Goal: Task Accomplishment & Management: Use online tool/utility

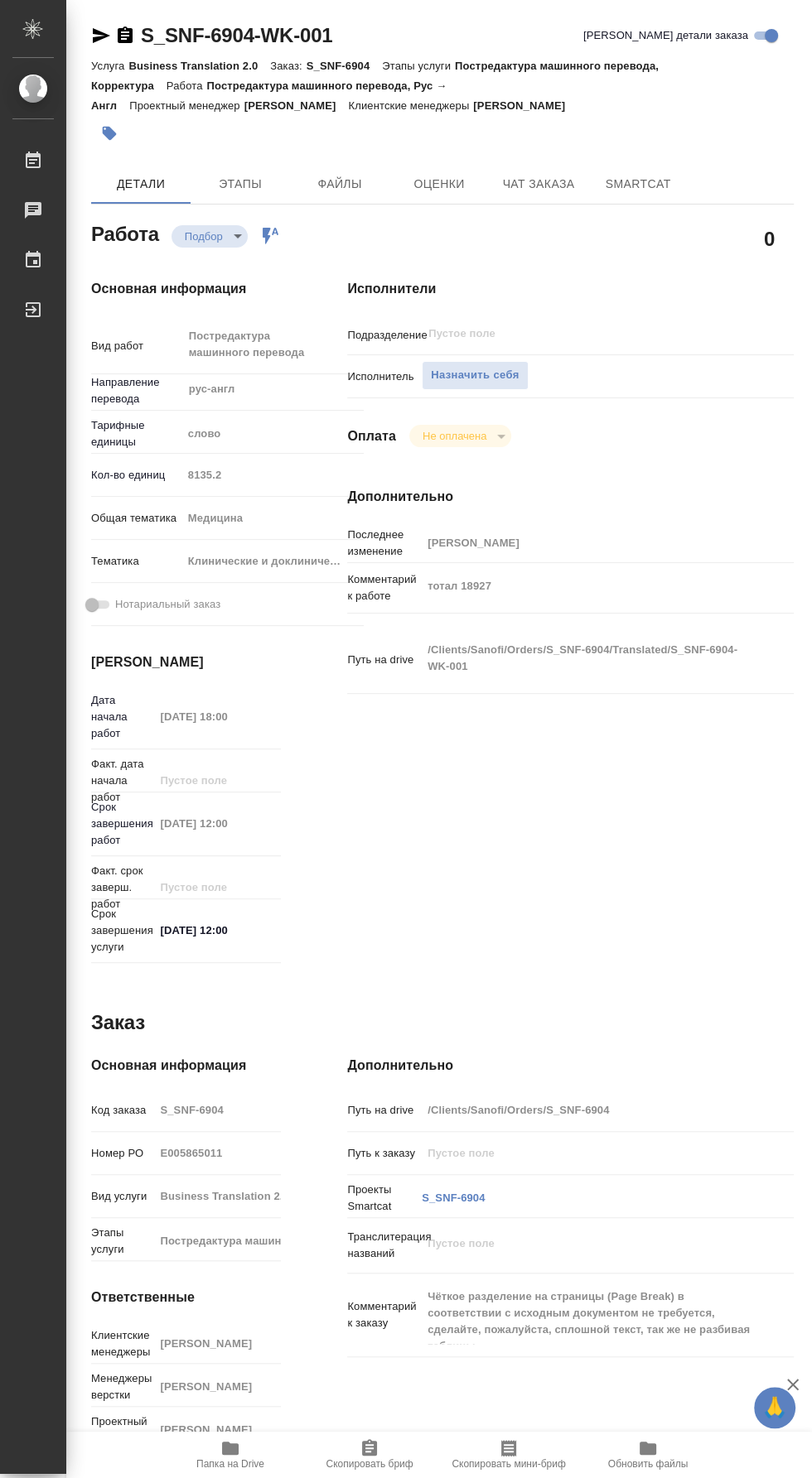
type textarea "x"
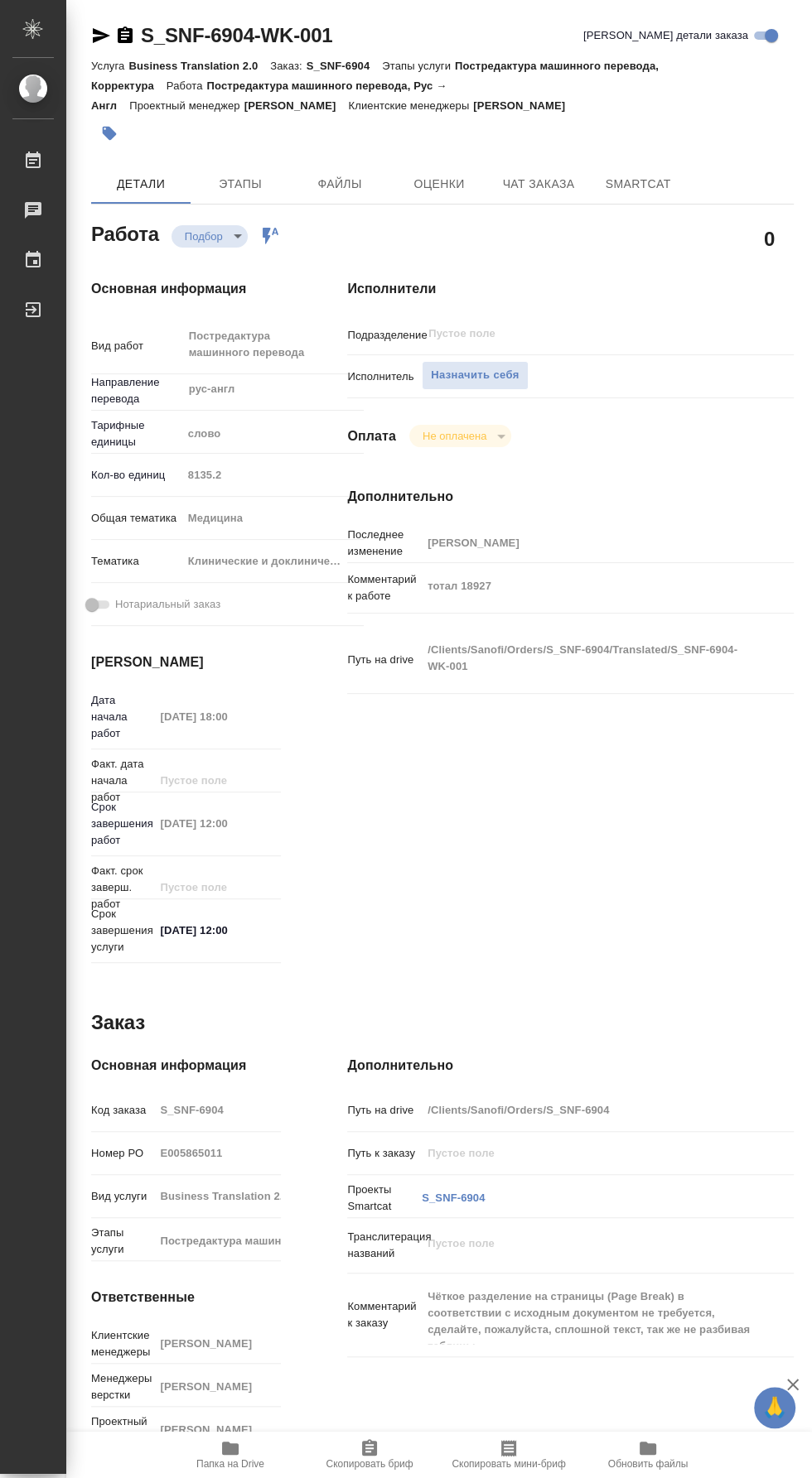
type textarea "x"
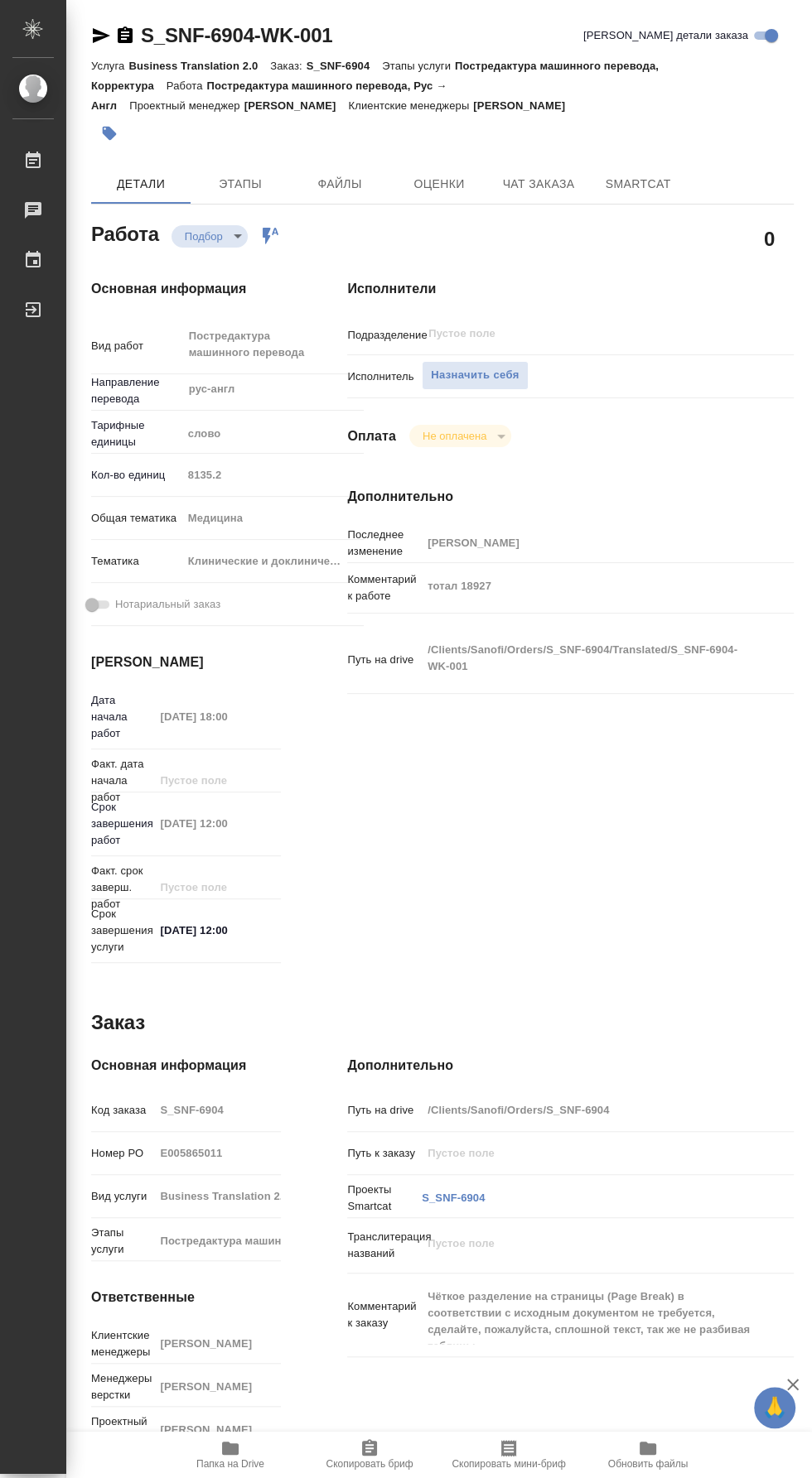
type textarea "x"
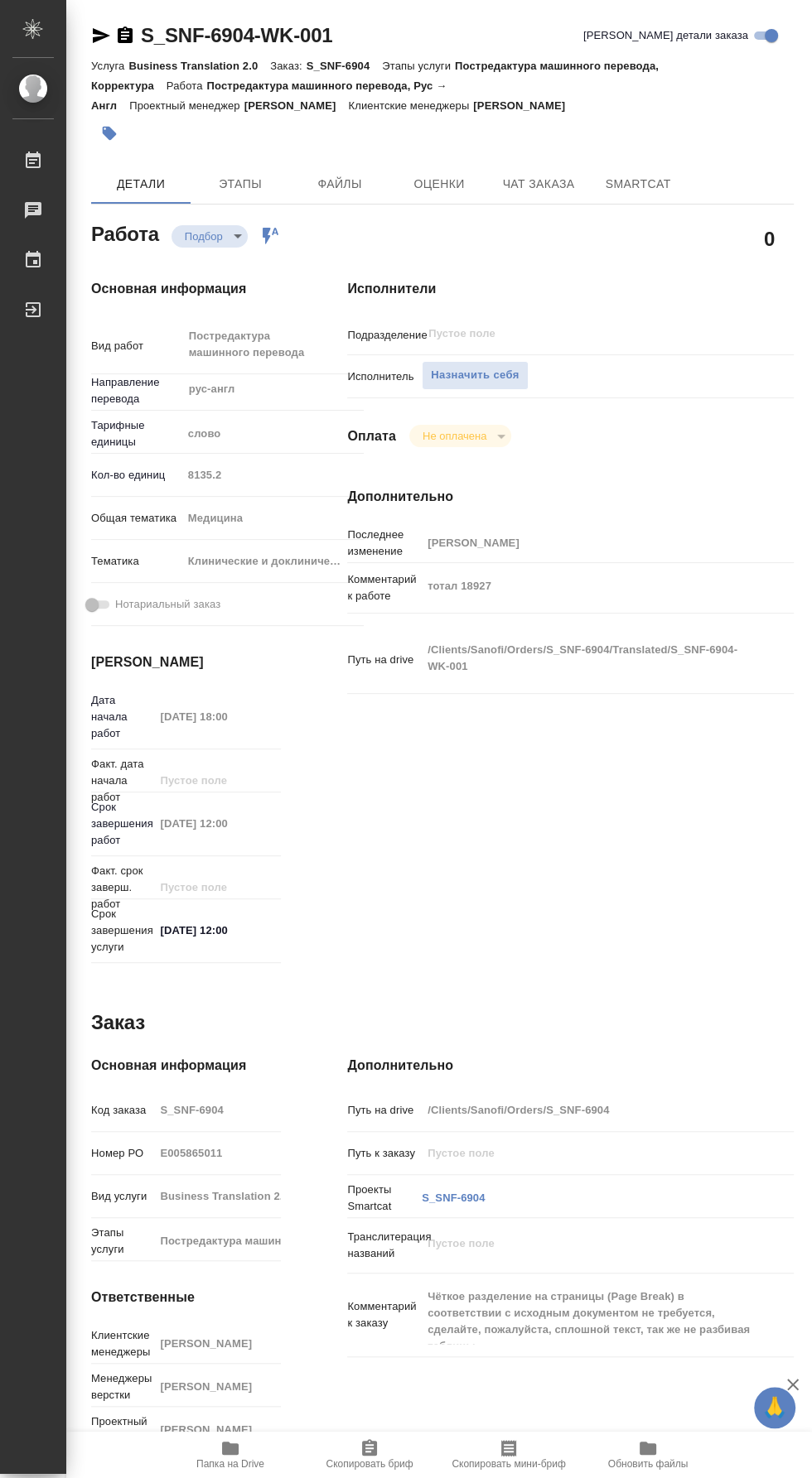
type textarea "x"
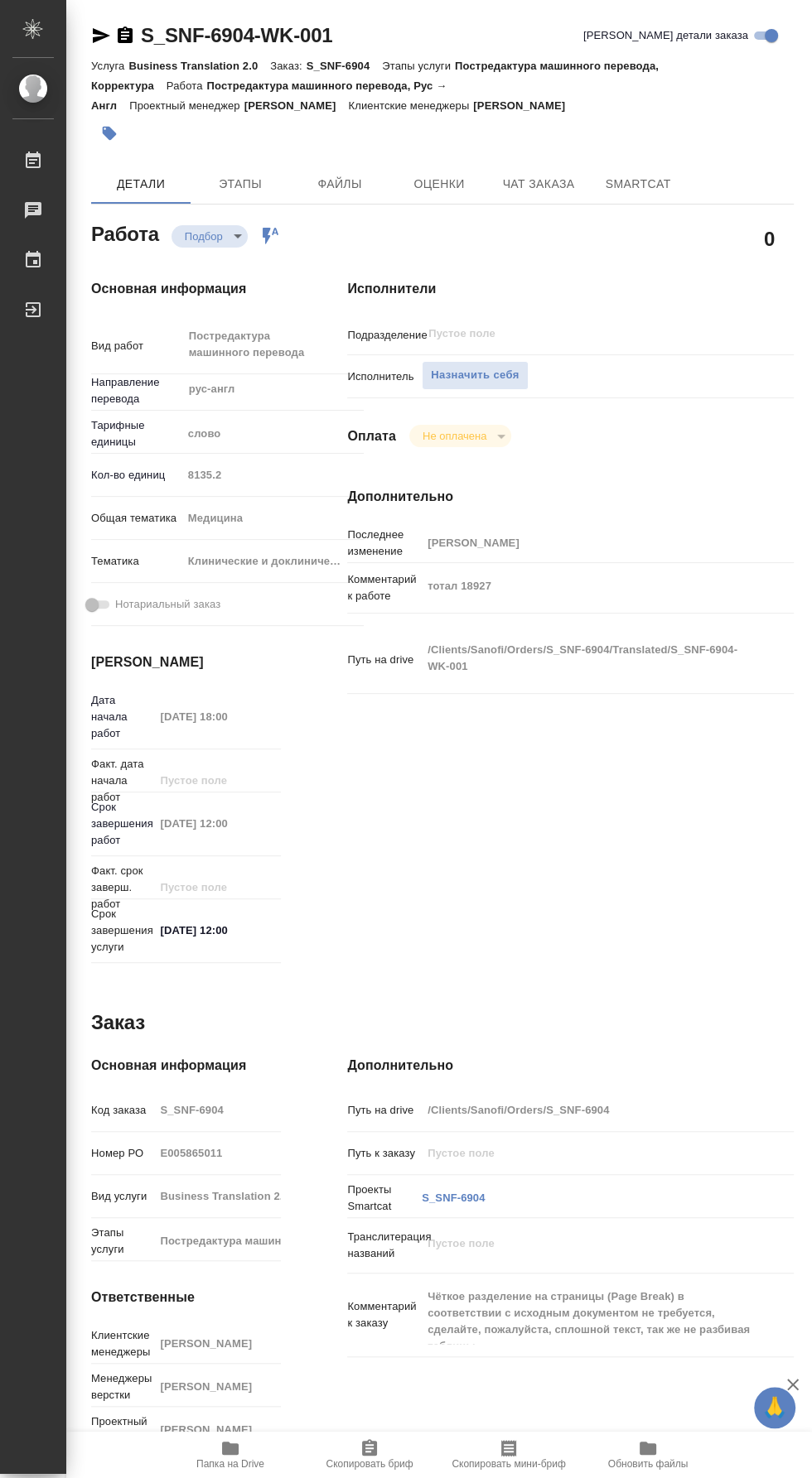
type textarea "x"
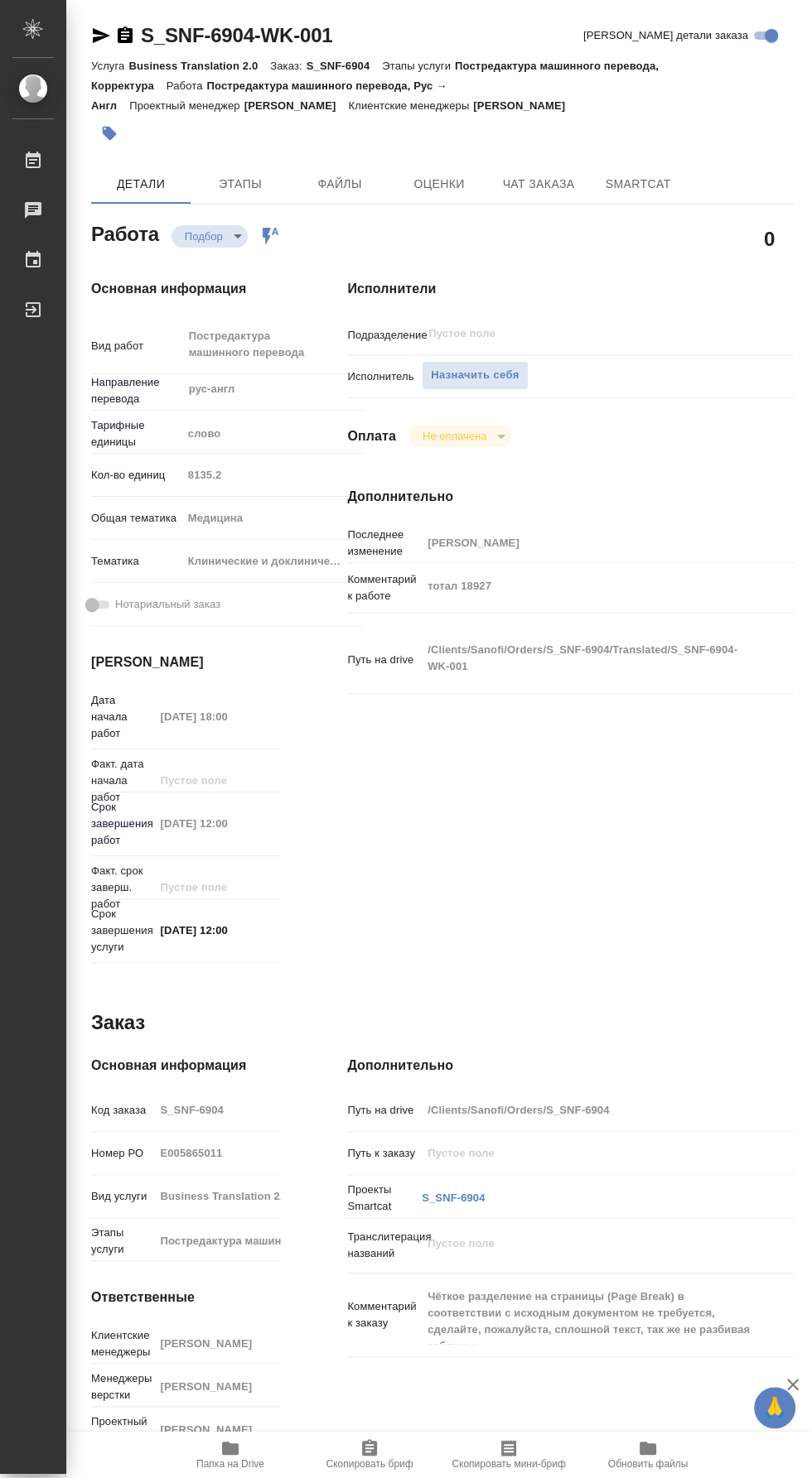
type textarea "x"
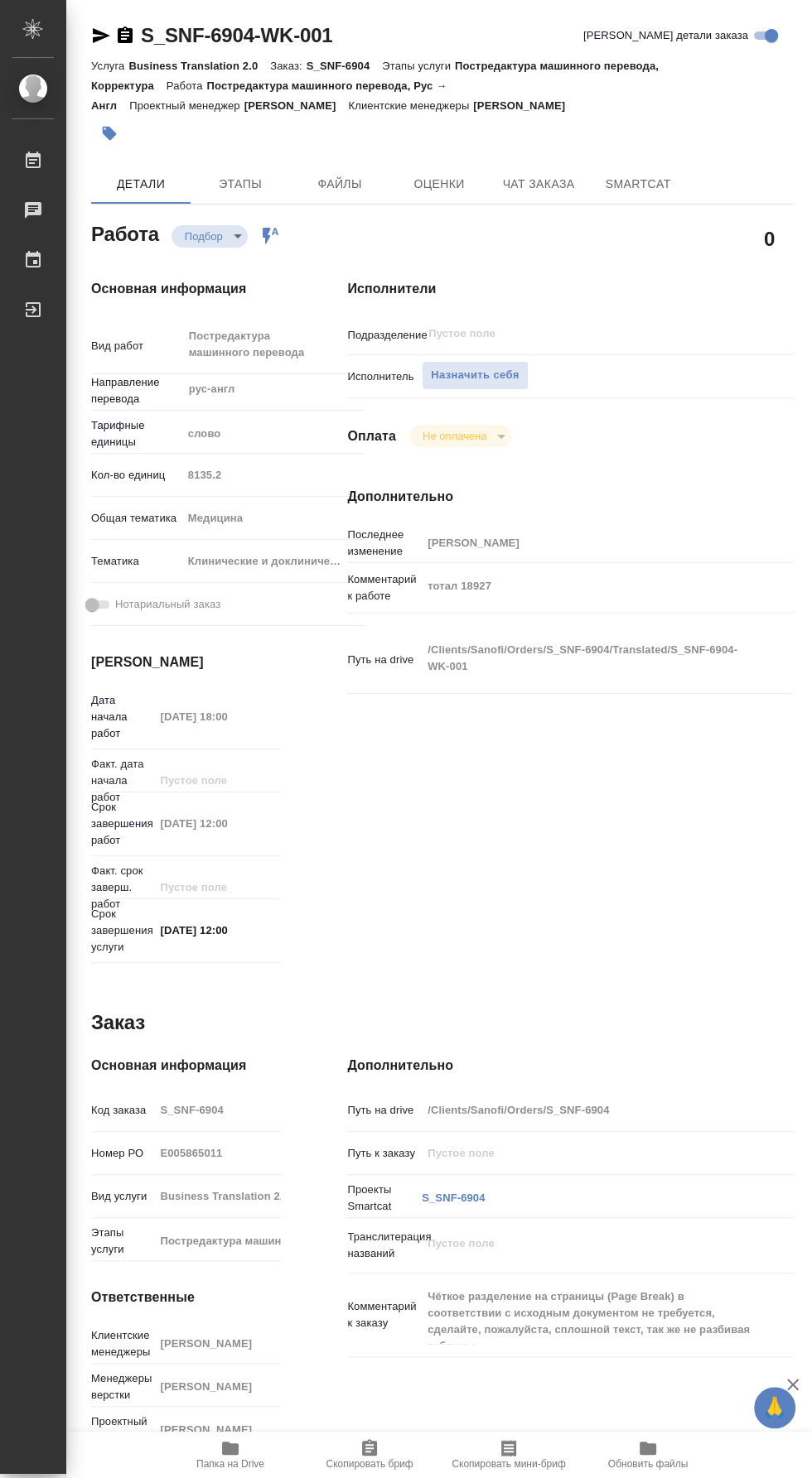
click at [249, 1470] on span "Папка на Drive" at bounding box center [230, 1463] width 68 height 11
type textarea "x"
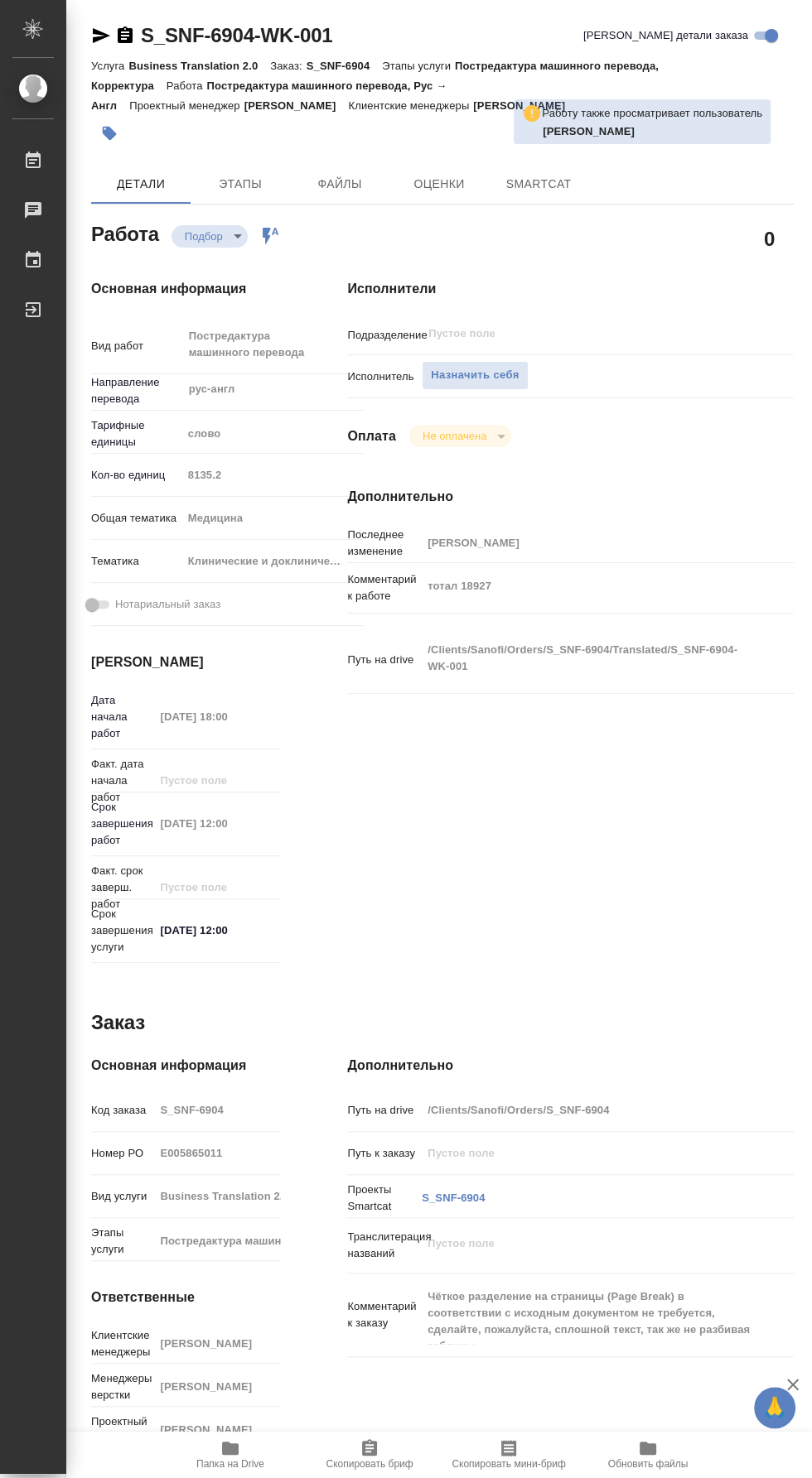
type textarea "x"
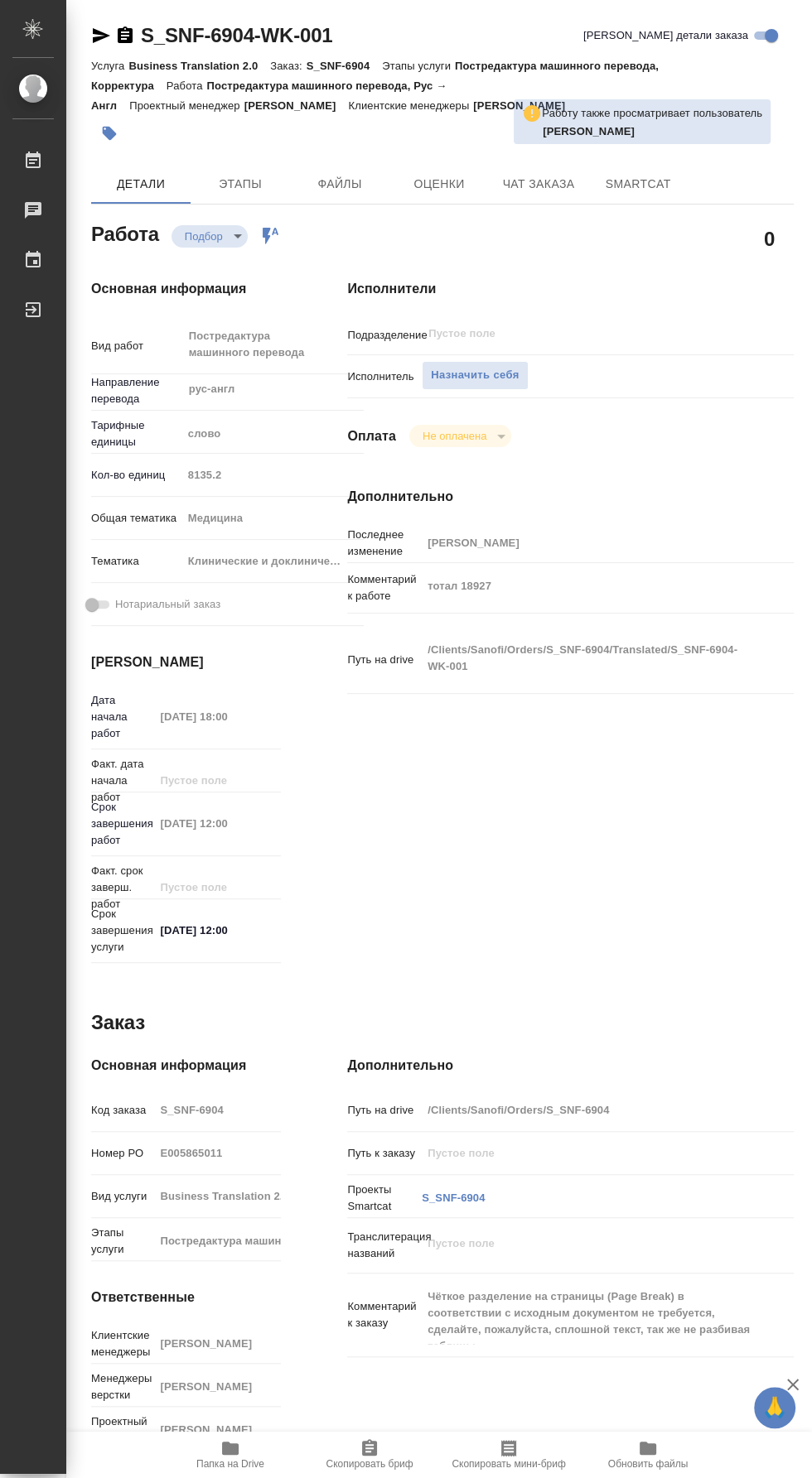
type textarea "x"
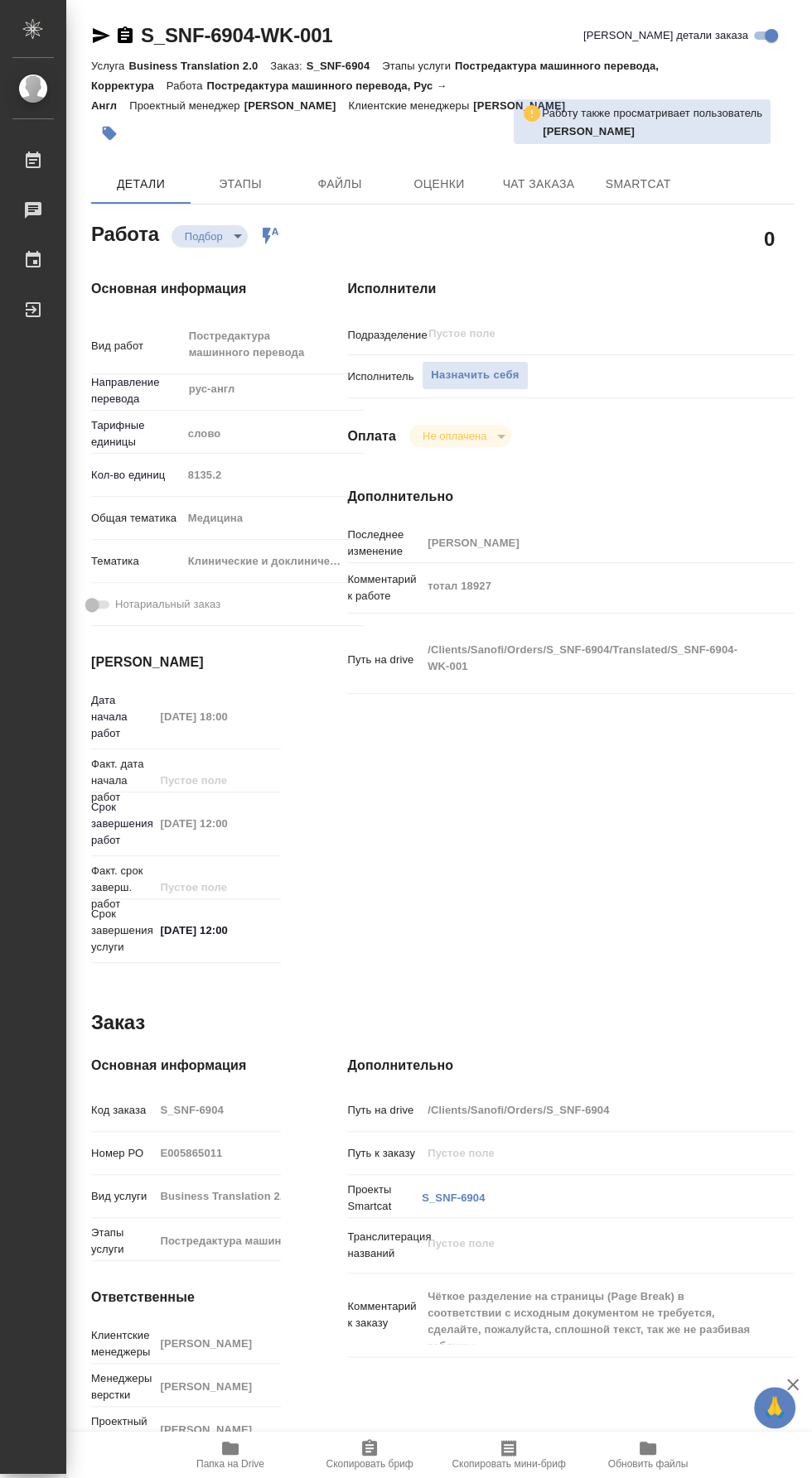
type textarea "x"
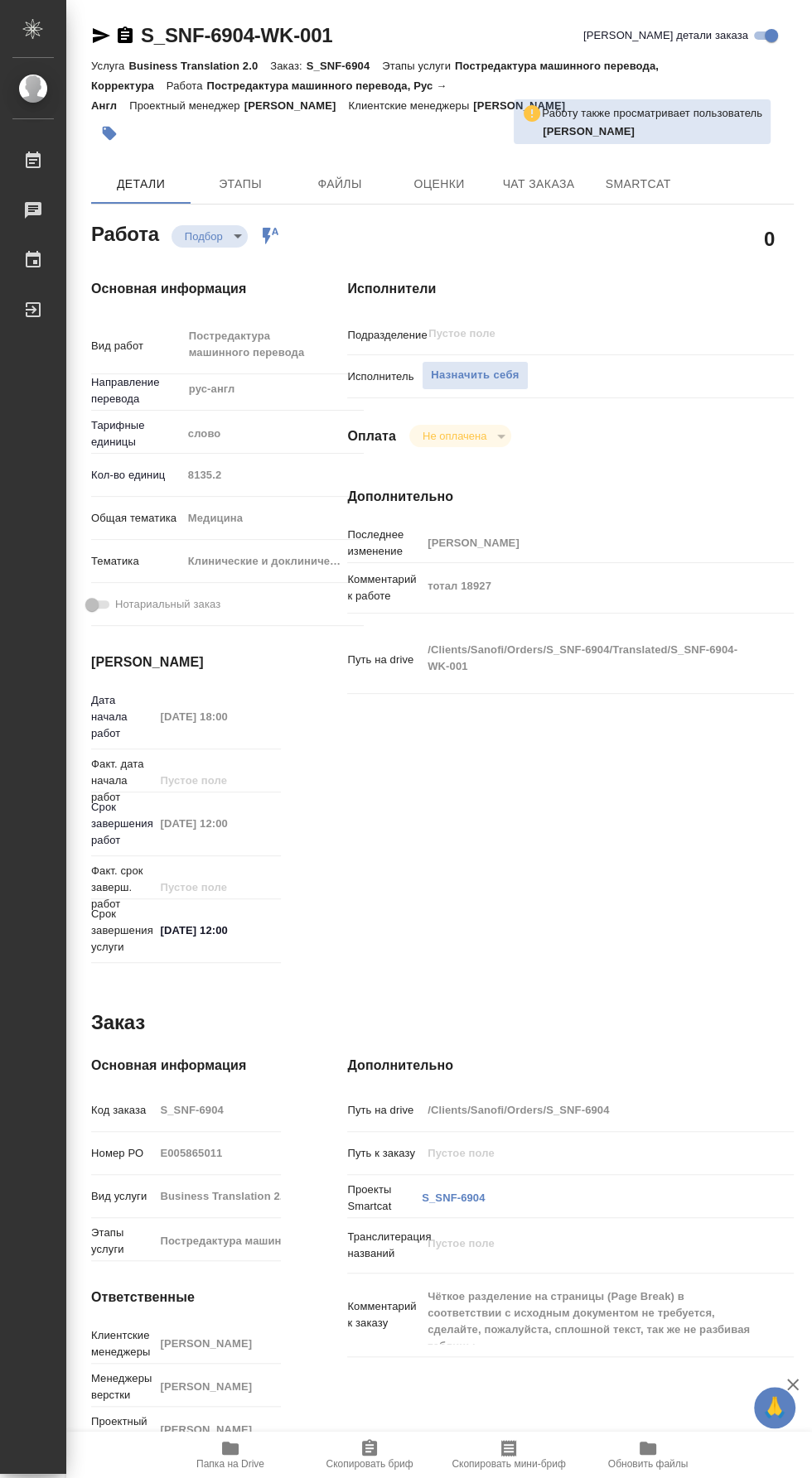
type textarea "x"
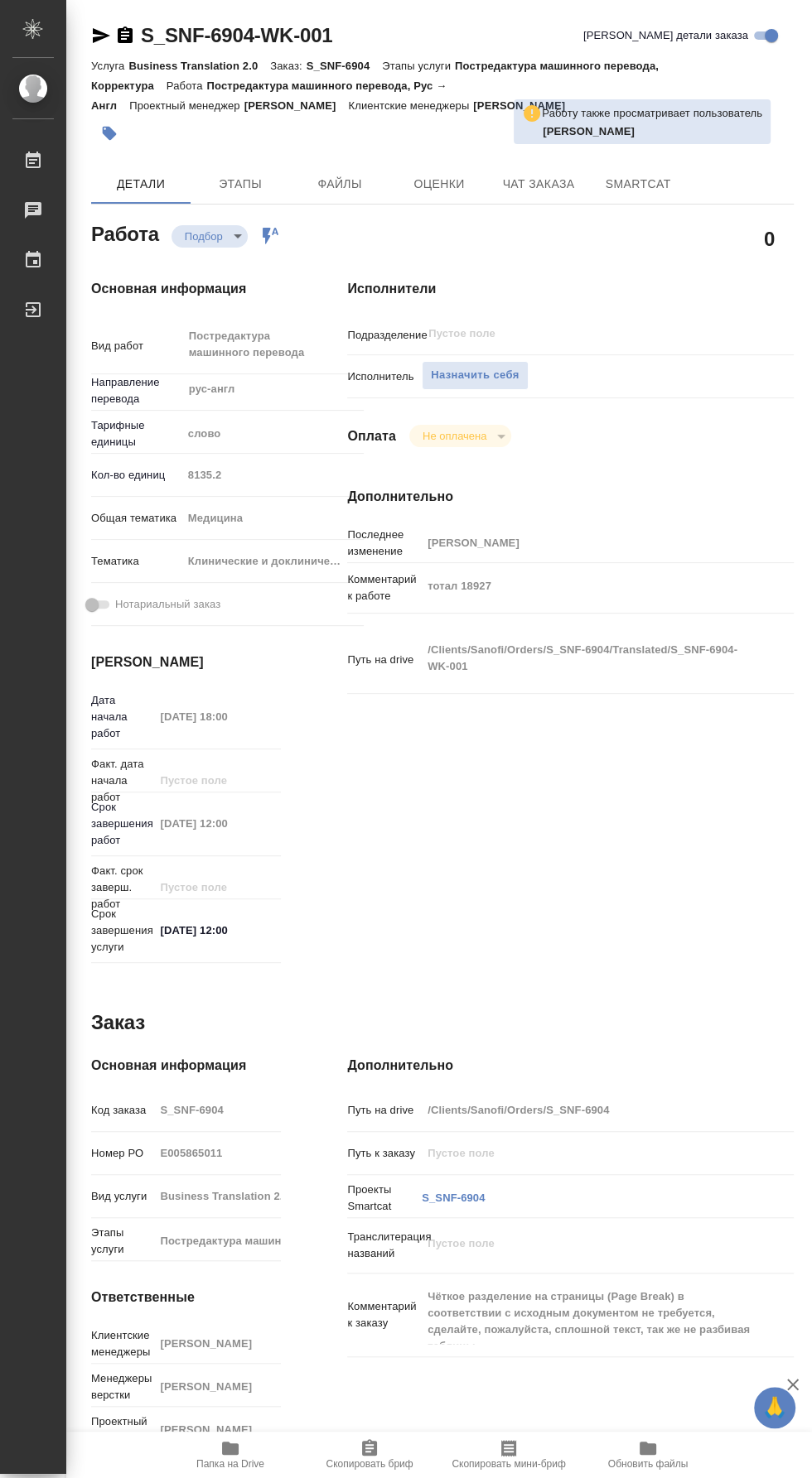
type textarea "x"
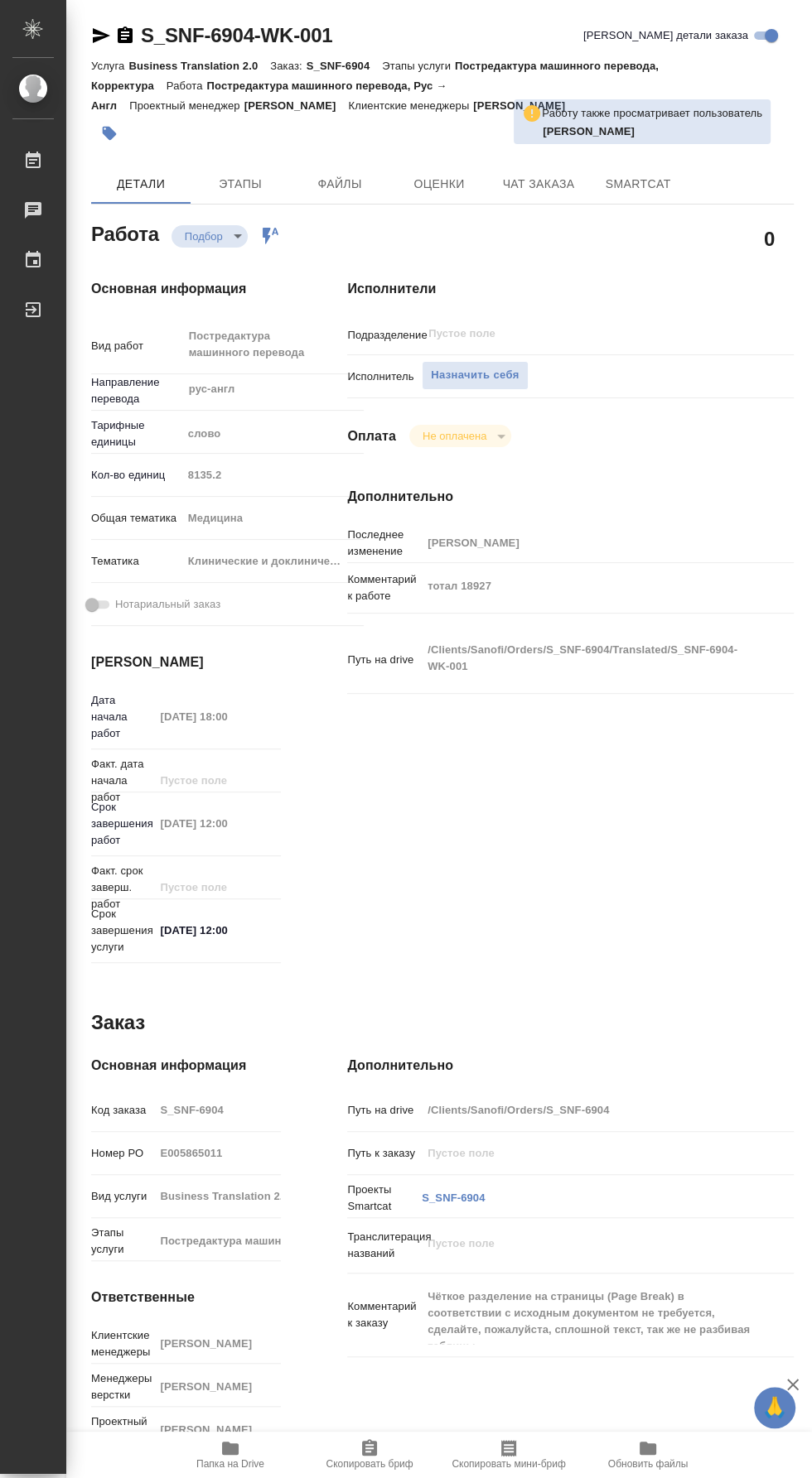
type textarea "x"
